Goal: Communication & Community: Answer question/provide support

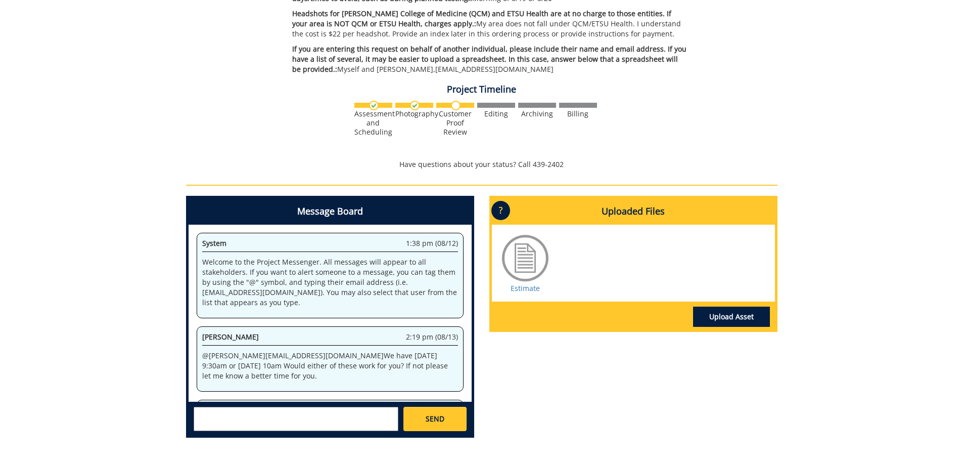
scroll to position [198, 0]
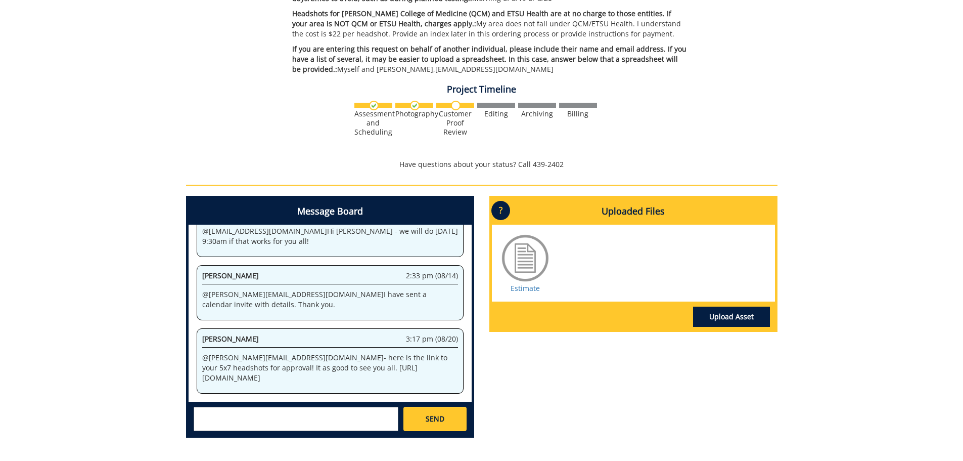
drag, startPoint x: 421, startPoint y: 375, endPoint x: 398, endPoint y: 375, distance: 22.8
click at [398, 375] on p "@ [PERSON_NAME][EMAIL_ADDRESS][DOMAIN_NAME] - here is the link to your 5x7 head…" at bounding box center [330, 367] width 256 height 30
click at [428, 373] on p "@ [PERSON_NAME][EMAIL_ADDRESS][DOMAIN_NAME] - here is the link to your 5x7 head…" at bounding box center [330, 367] width 256 height 30
drag, startPoint x: 418, startPoint y: 378, endPoint x: 284, endPoint y: 356, distance: 135.7
click at [284, 356] on p "@ [PERSON_NAME][EMAIL_ADDRESS][DOMAIN_NAME] - here is the link to your 5x7 head…" at bounding box center [330, 367] width 256 height 30
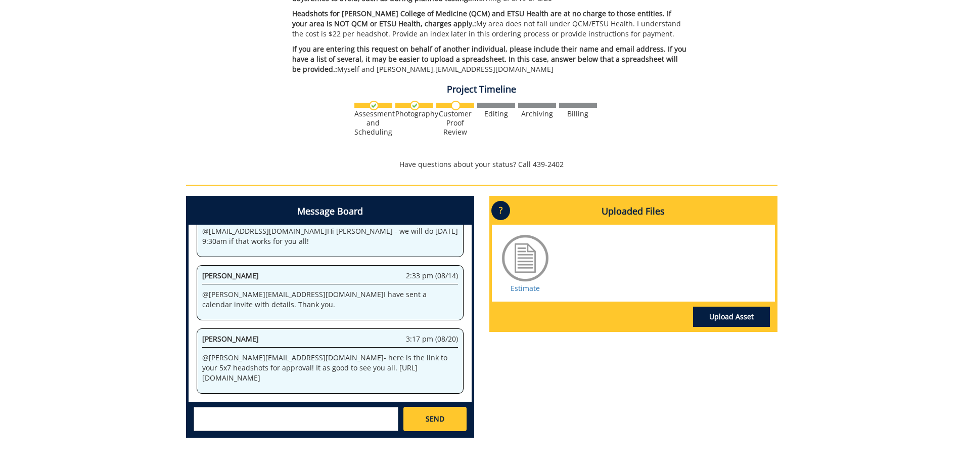
copy p "[URL][DOMAIN_NAME]"
click at [234, 418] on textarea at bounding box center [296, 418] width 205 height 24
type textarea "j"
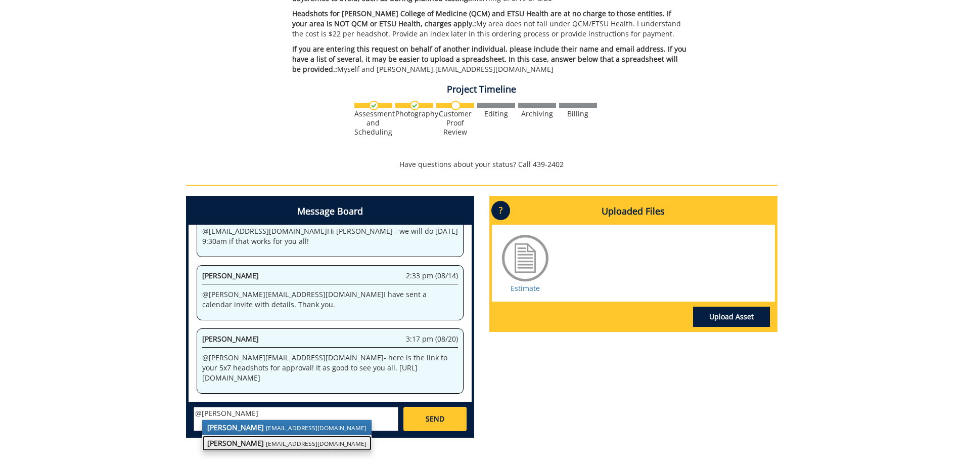
click at [260, 443] on link "[PERSON_NAME] [EMAIL_ADDRESS][DOMAIN_NAME]" at bounding box center [286, 442] width 169 height 15
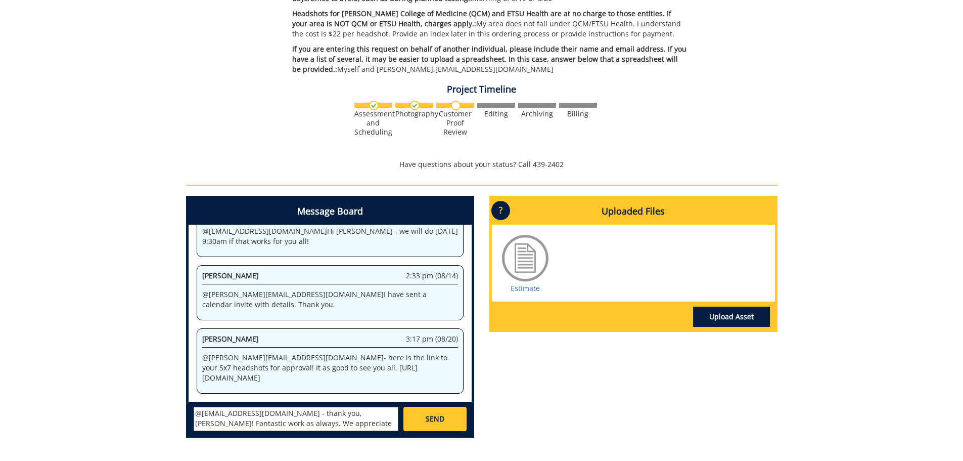
click at [342, 424] on textarea "@[EMAIL_ADDRESS][DOMAIN_NAME] - thank you, [PERSON_NAME]! Fantastic work as alw…" at bounding box center [296, 418] width 205 height 24
click at [303, 426] on textarea "@[EMAIL_ADDRESS][DOMAIN_NAME] - thank you, [PERSON_NAME]! Fantastic work as alw…" at bounding box center [296, 418] width 205 height 24
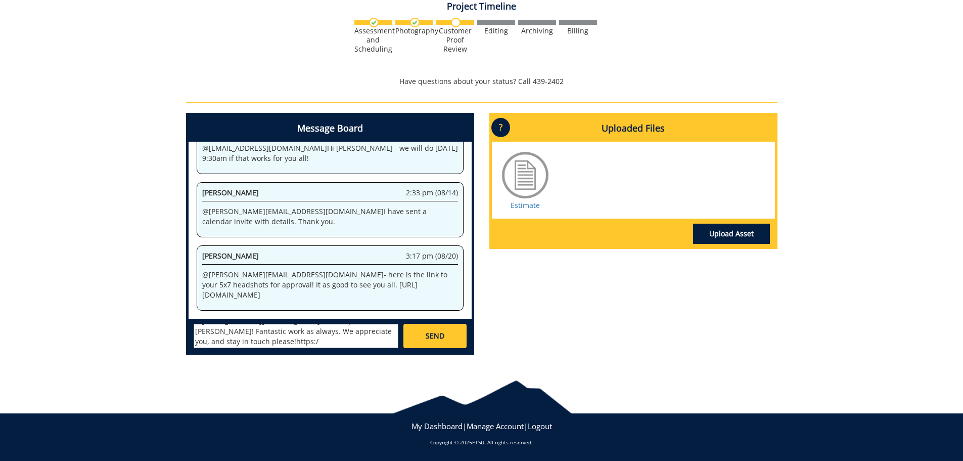
scroll to position [0, 0]
type textarea "@[EMAIL_ADDRESS][DOMAIN_NAME] - thank you, [PERSON_NAME]! Fantastic work as alw…"
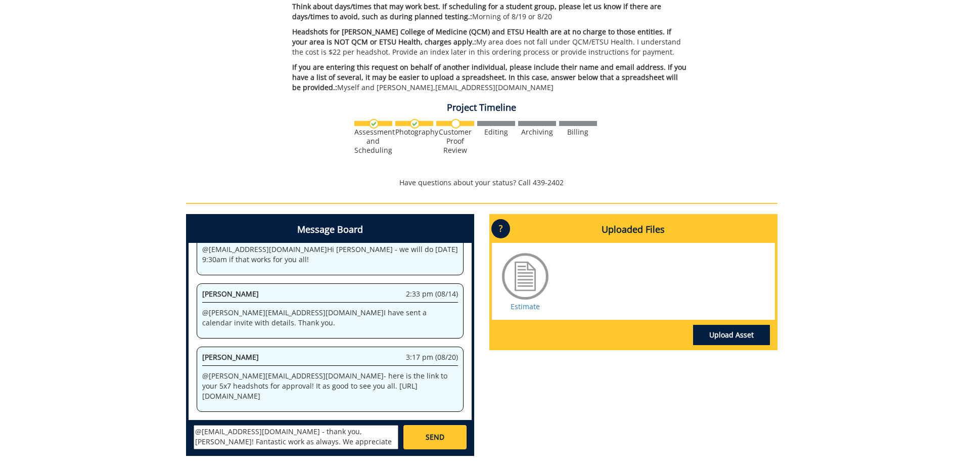
scroll to position [285, 0]
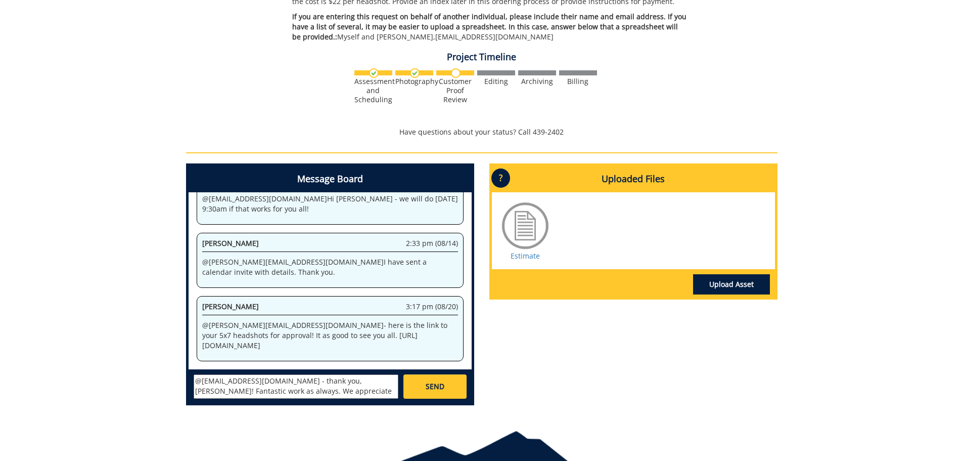
drag, startPoint x: 365, startPoint y: 391, endPoint x: 310, endPoint y: 393, distance: 54.1
click at [310, 393] on textarea "@[EMAIL_ADDRESS][DOMAIN_NAME] - thank you, [PERSON_NAME]! Fantastic work as alw…" at bounding box center [296, 386] width 205 height 24
click at [383, 388] on textarea "@[EMAIL_ADDRESS][DOMAIN_NAME] - thank you, [PERSON_NAME]! Fantastic work as alw…" at bounding box center [296, 386] width 205 height 24
click at [435, 381] on span "SEND" at bounding box center [435, 386] width 19 height 10
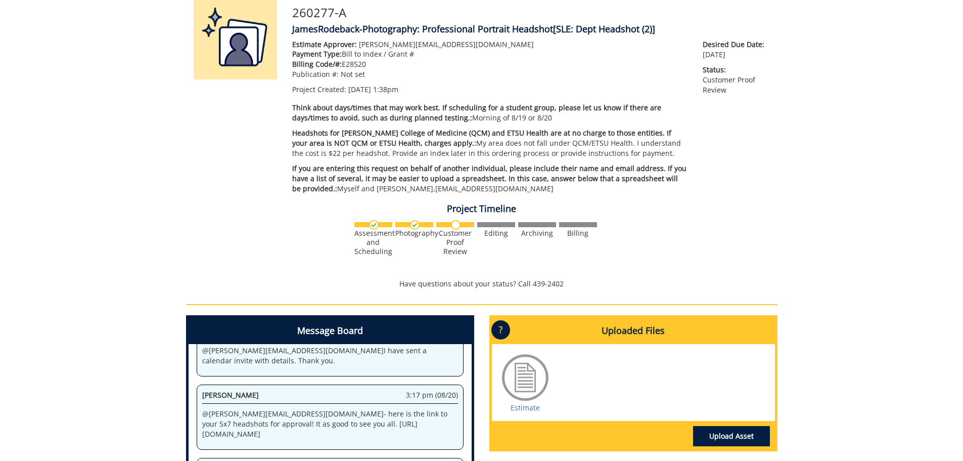
scroll to position [0, 0]
